Goal: Contribute content: Contribute content

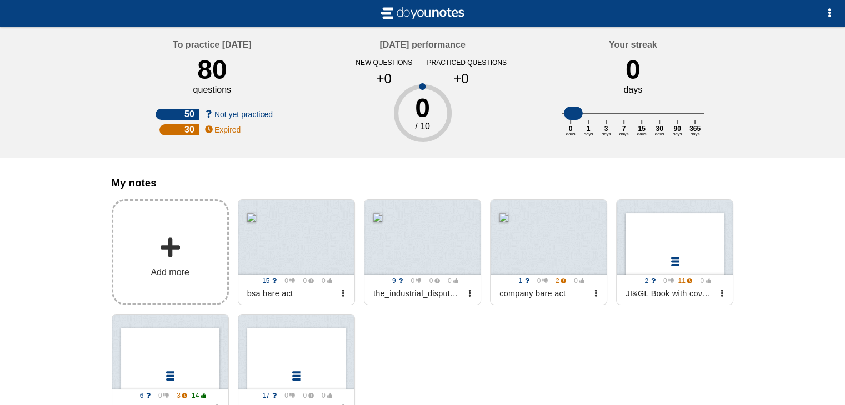
click at [152, 243] on label "Add more" at bounding box center [170, 252] width 117 height 106
click at [0, 0] on input "Add my notes" at bounding box center [0, 0] width 0 height 0
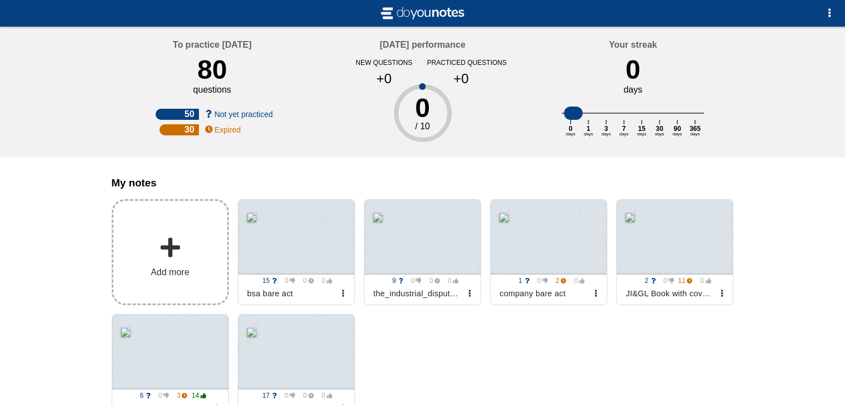
click at [169, 258] on span at bounding box center [170, 248] width 22 height 22
click at [0, 0] on input "Add my notes" at bounding box center [0, 0] width 0 height 0
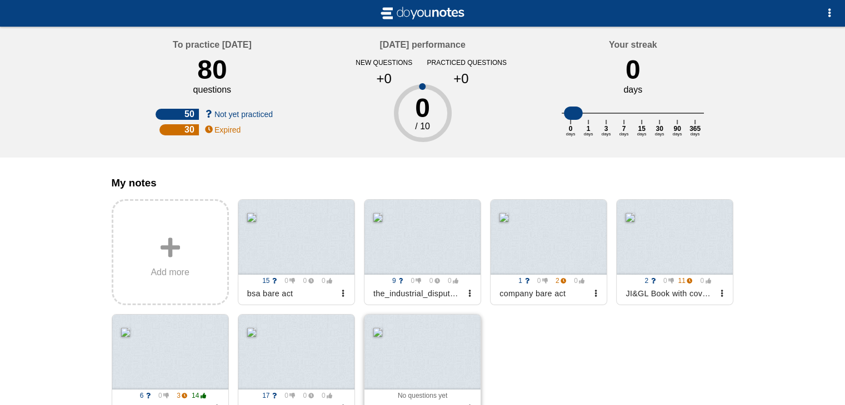
click at [422, 349] on div at bounding box center [422, 352] width 116 height 75
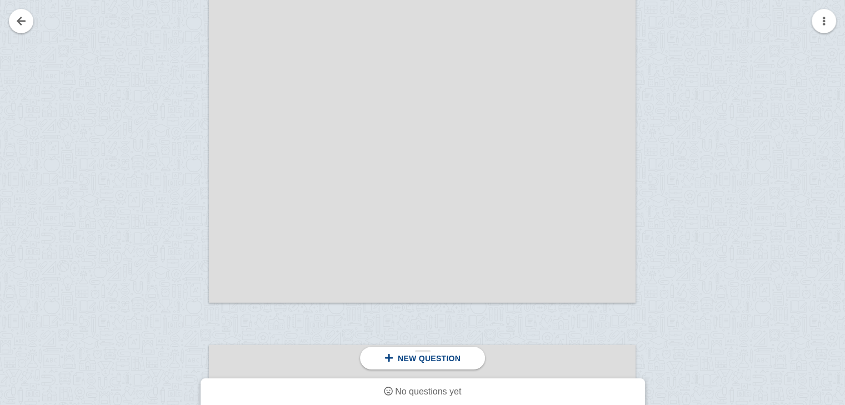
scroll to position [11485, 0]
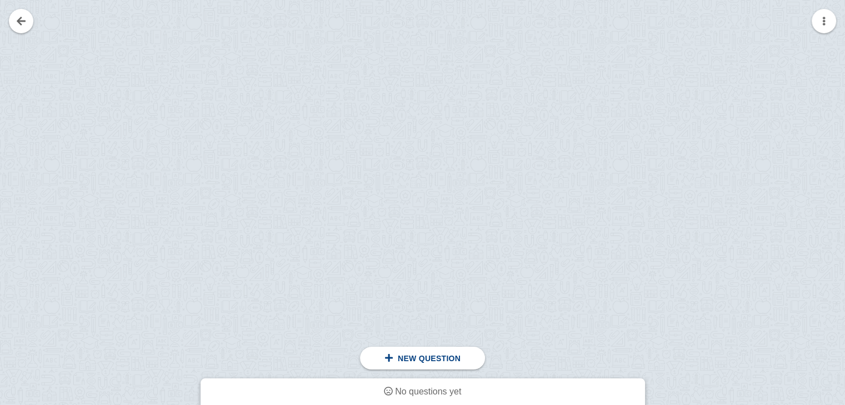
scroll to position [15381, 0]
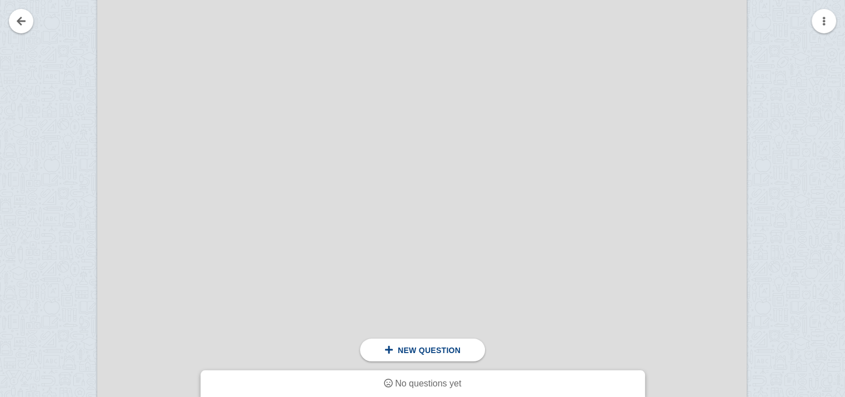
scroll to position [20244, 9]
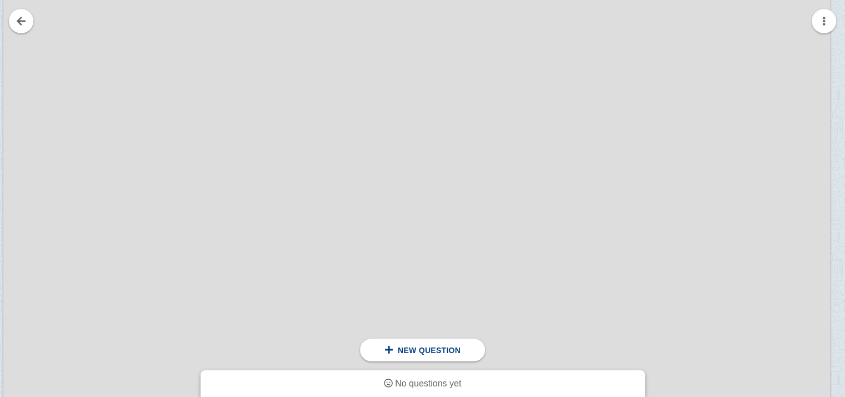
scroll to position [25739, 104]
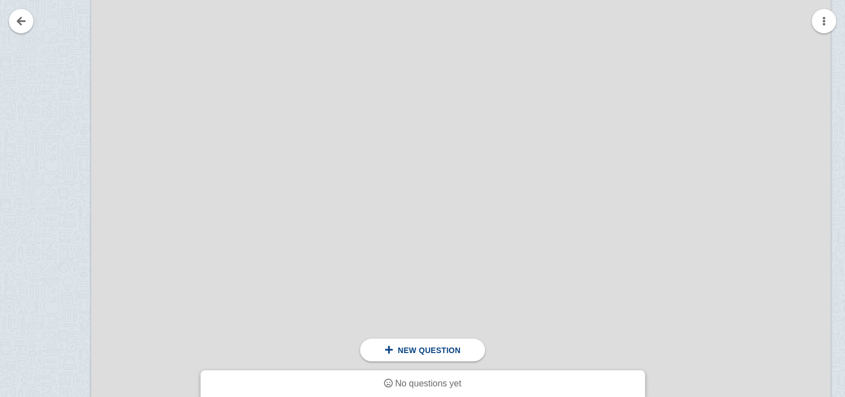
scroll to position [23023, 17]
click at [57, 170] on div at bounding box center [53, 163] width 74 height 1046
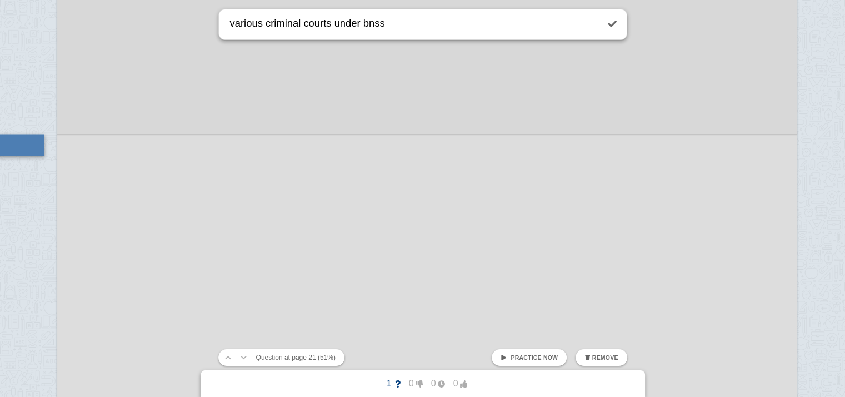
type textarea "various criminal courts under bnss"
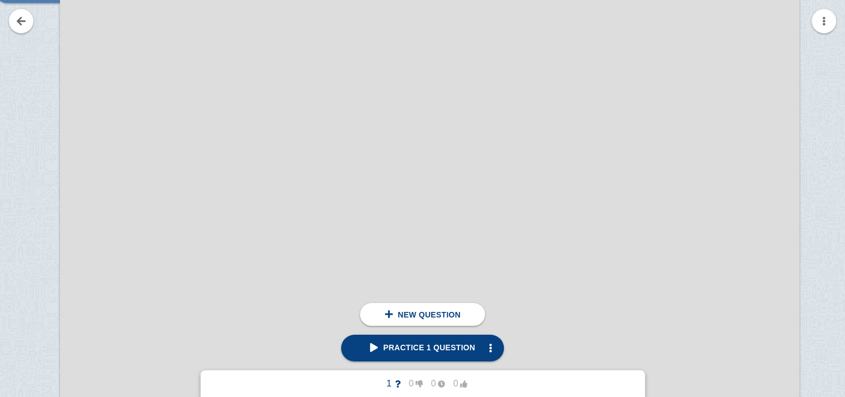
scroll to position [23202, 47]
